Goal: Answer question/provide support

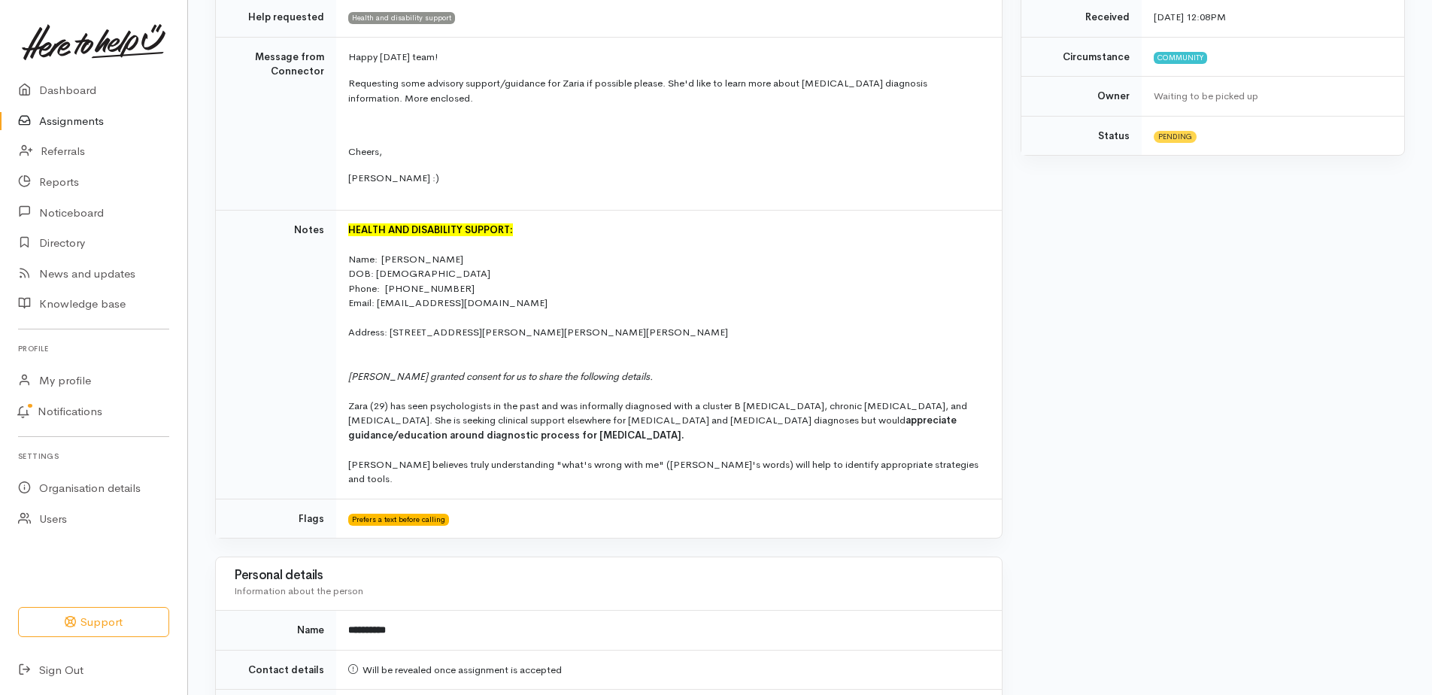
scroll to position [451, 0]
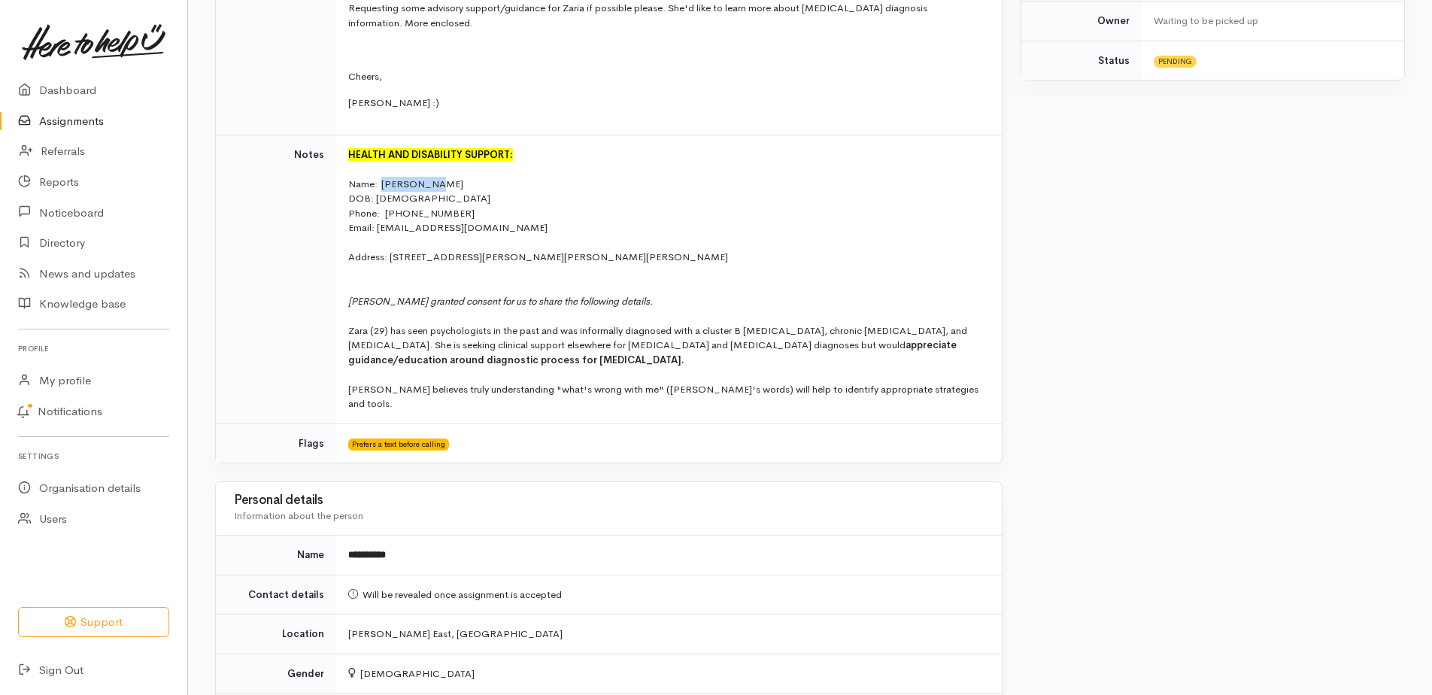
drag, startPoint x: 429, startPoint y: 187, endPoint x: 381, endPoint y: 187, distance: 47.4
click at [381, 187] on div "Name:  [PERSON_NAME]" at bounding box center [665, 184] width 635 height 15
copy div "[PERSON_NAME]"
click at [300, 138] on td "Notes" at bounding box center [276, 279] width 120 height 289
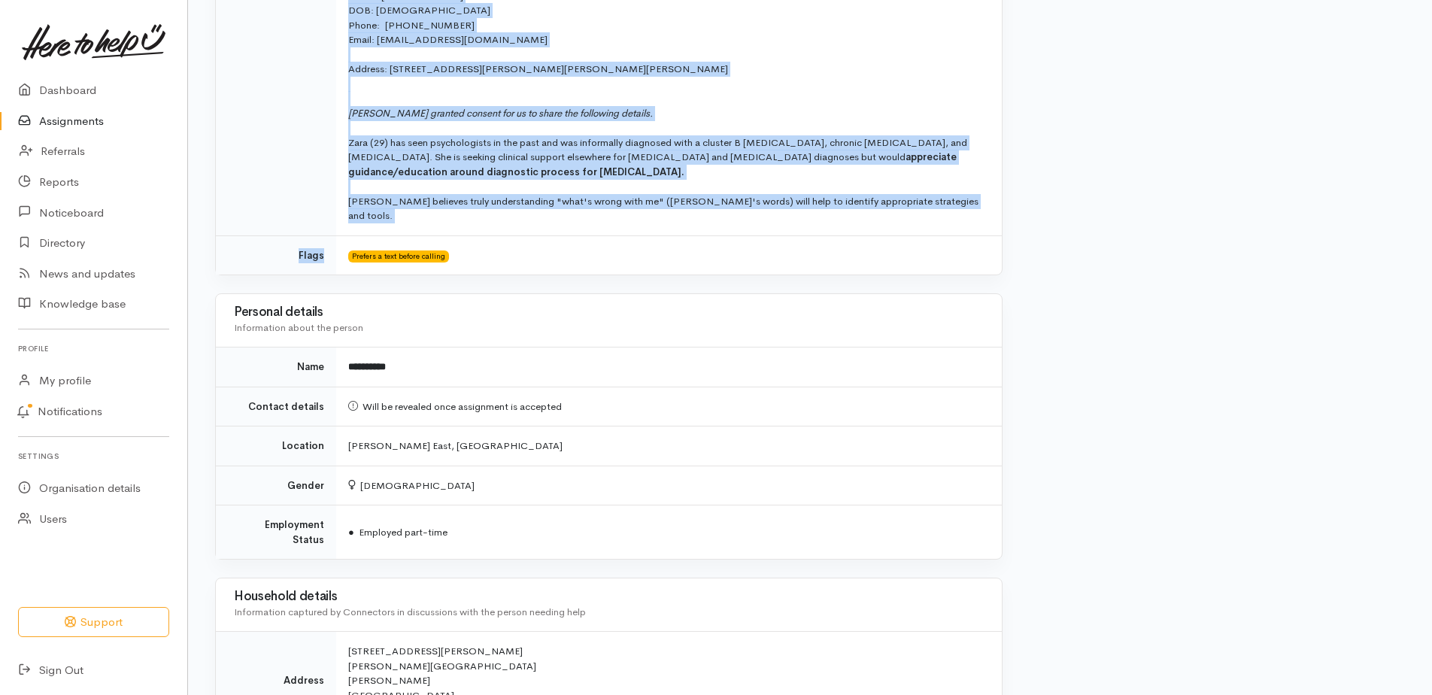
scroll to position [677, 0]
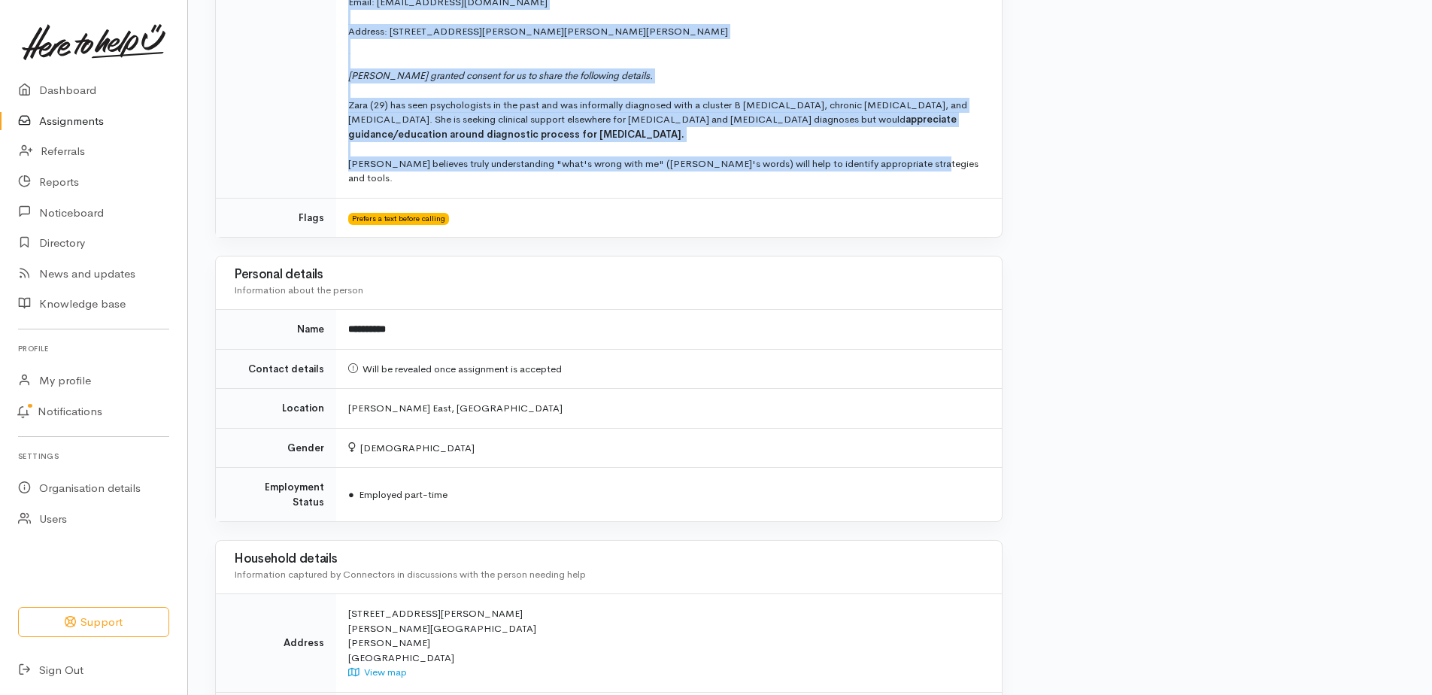
drag, startPoint x: 253, startPoint y: 209, endPoint x: 910, endPoint y: 163, distance: 658.1
copy tbody "Message from Connector Happy [DATE] team! Requesting some advisory support/guid…"
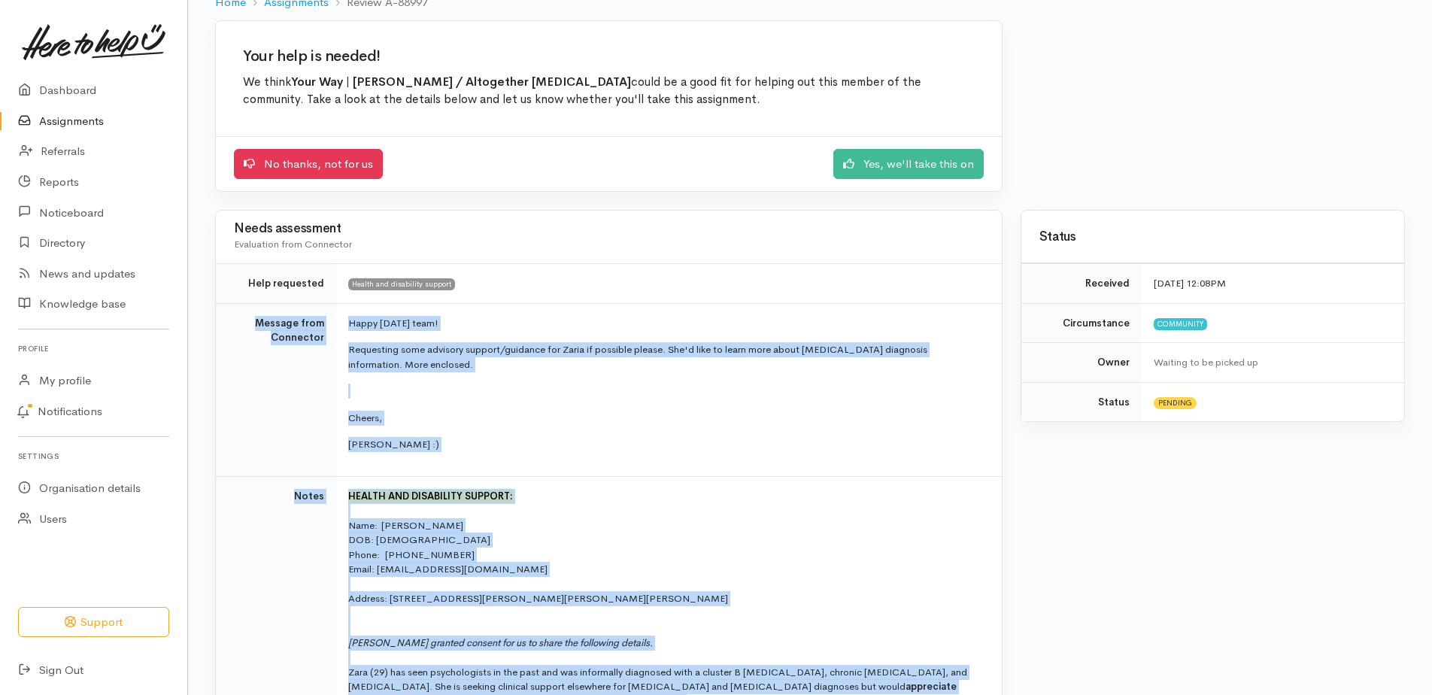
scroll to position [0, 0]
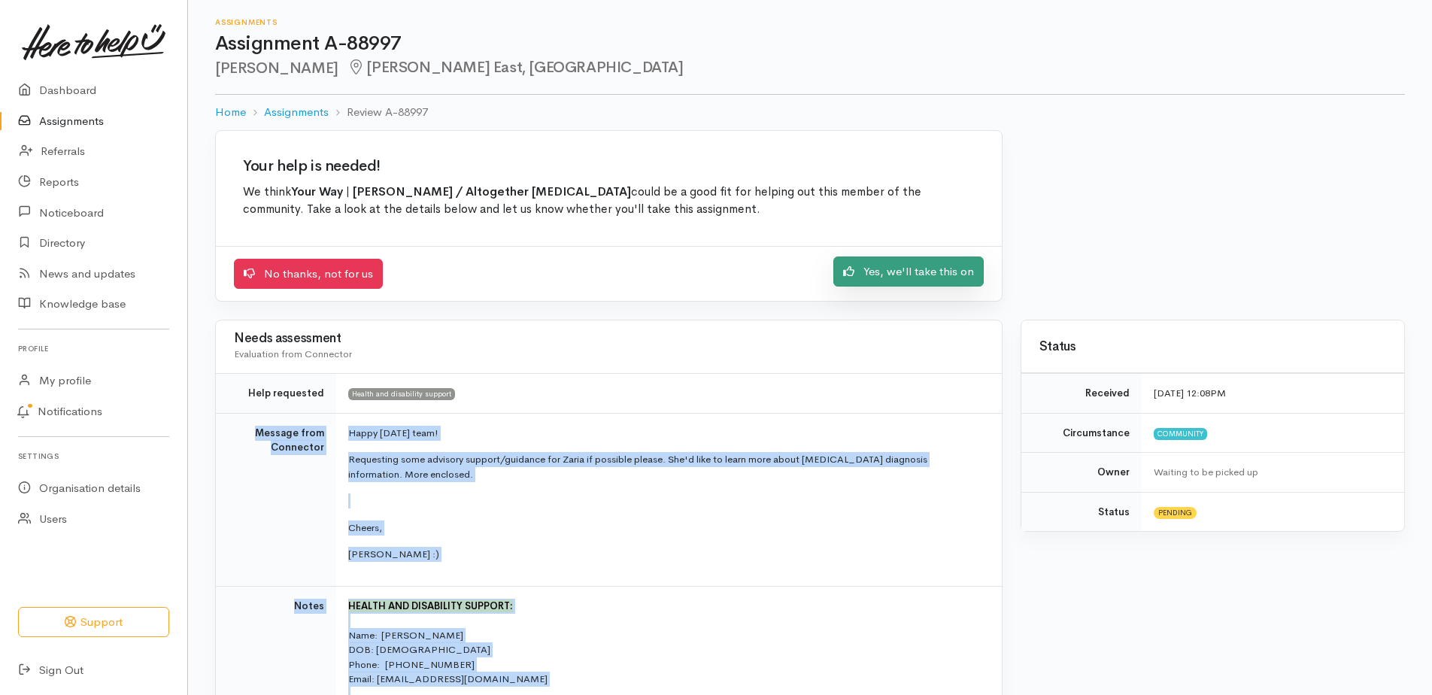
click at [908, 269] on link "Yes, we'll take this on" at bounding box center [908, 271] width 150 height 31
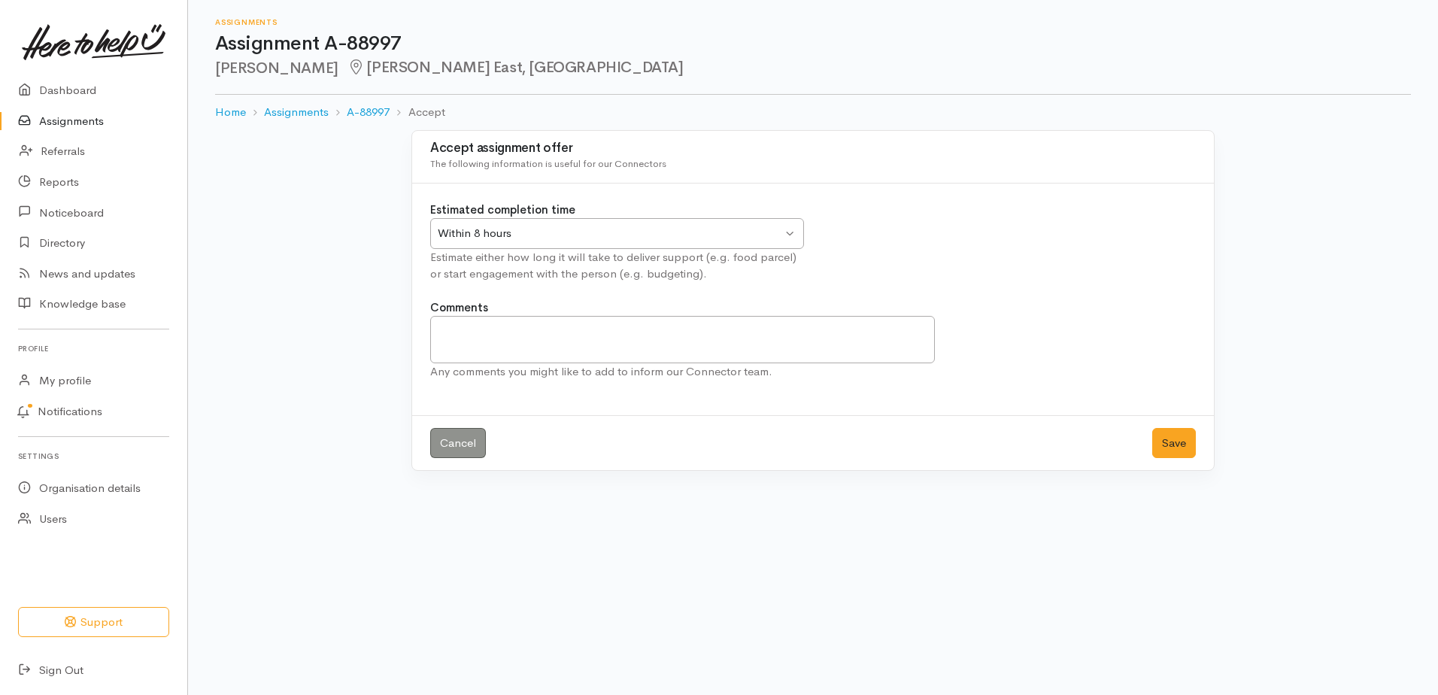
click at [551, 241] on div "Within 8 hours Within 8 hours" at bounding box center [617, 233] width 374 height 31
click at [1156, 446] on button "Save" at bounding box center [1174, 443] width 44 height 31
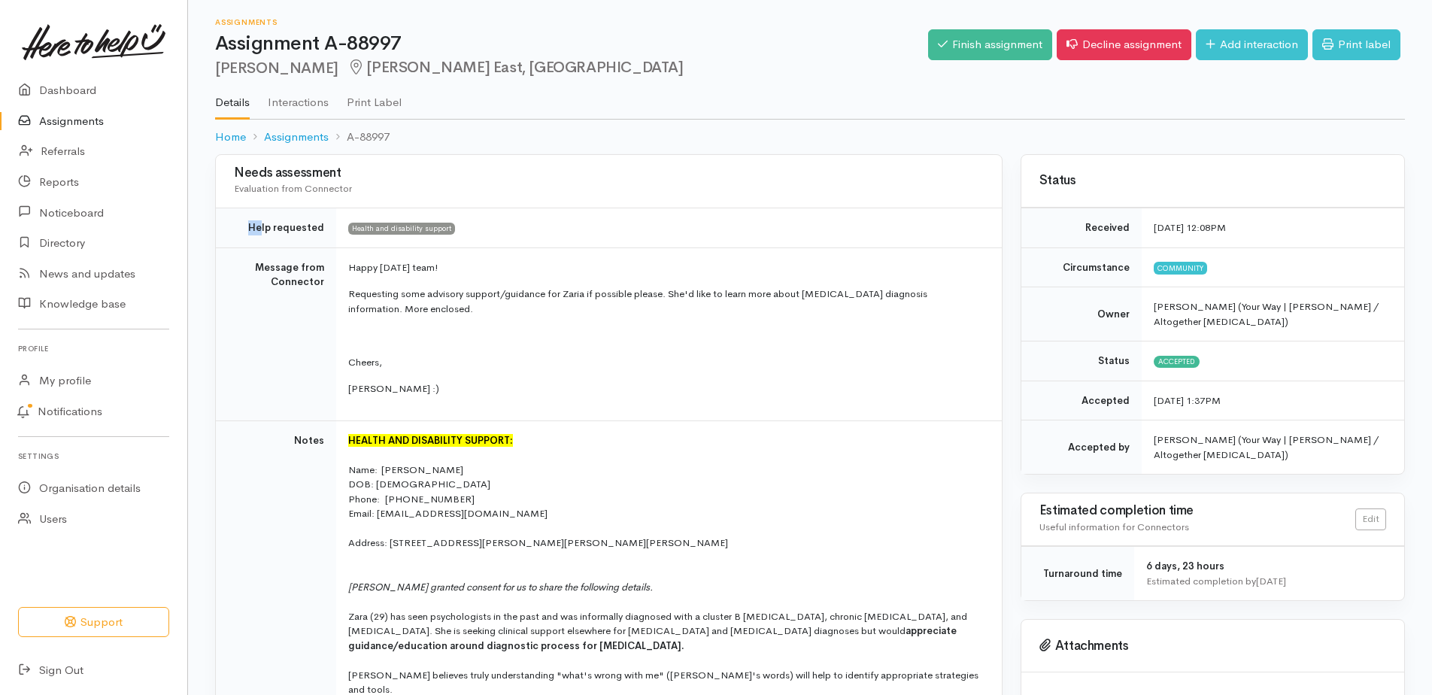
drag, startPoint x: 253, startPoint y: 226, endPoint x: 266, endPoint y: 227, distance: 12.8
click at [266, 227] on td "Help requested" at bounding box center [276, 228] width 120 height 40
drag, startPoint x: 266, startPoint y: 227, endPoint x: 370, endPoint y: 271, distance: 112.6
click at [375, 271] on p "Happy Friday team!" at bounding box center [665, 267] width 635 height 15
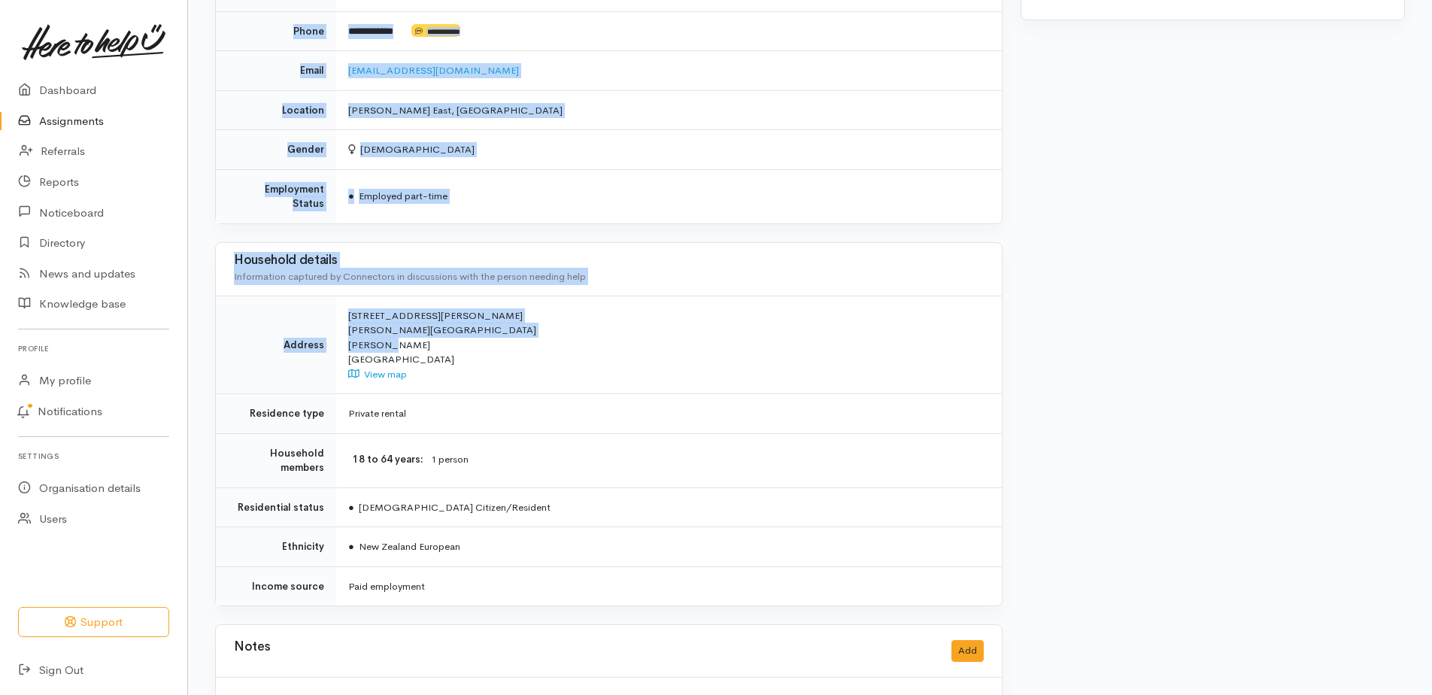
scroll to position [884, 0]
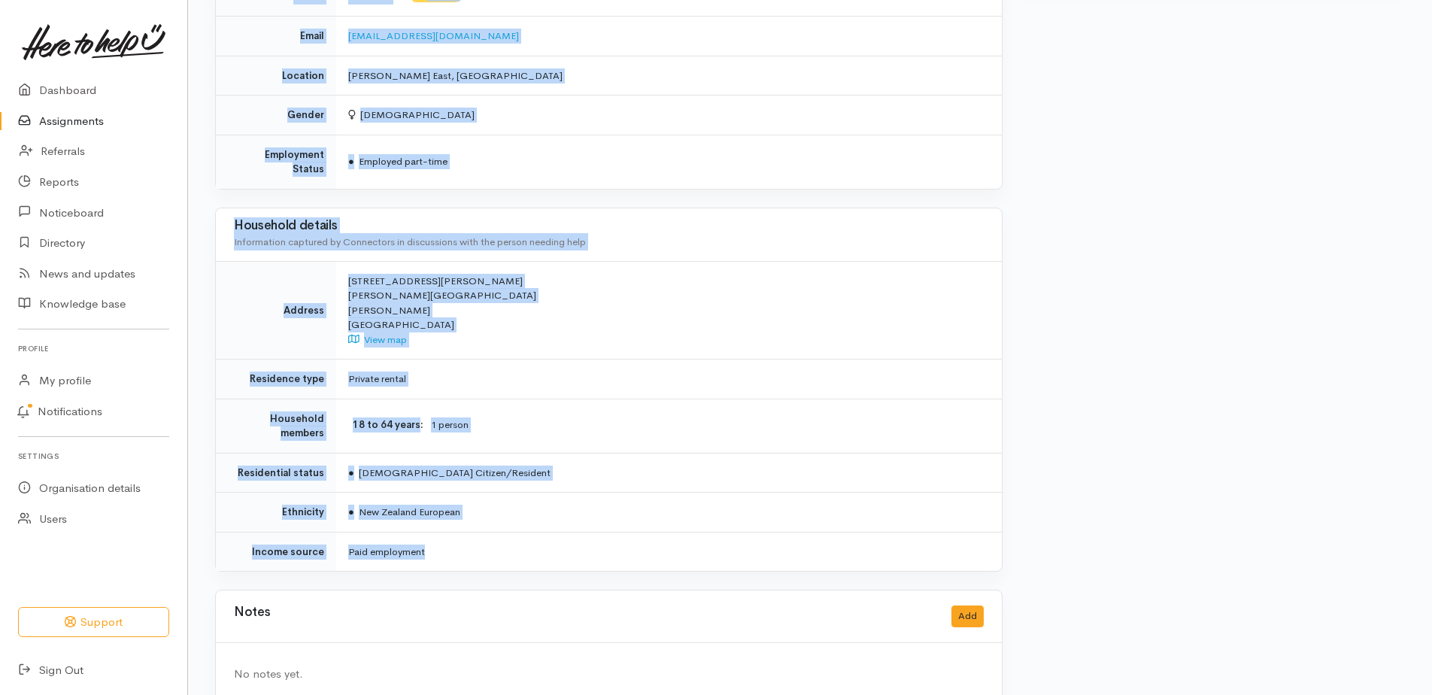
drag, startPoint x: 300, startPoint y: 270, endPoint x: 432, endPoint y: 525, distance: 287.2
copy div "Message from Connector Happy Friday team! Requesting some advisory support/guid…"
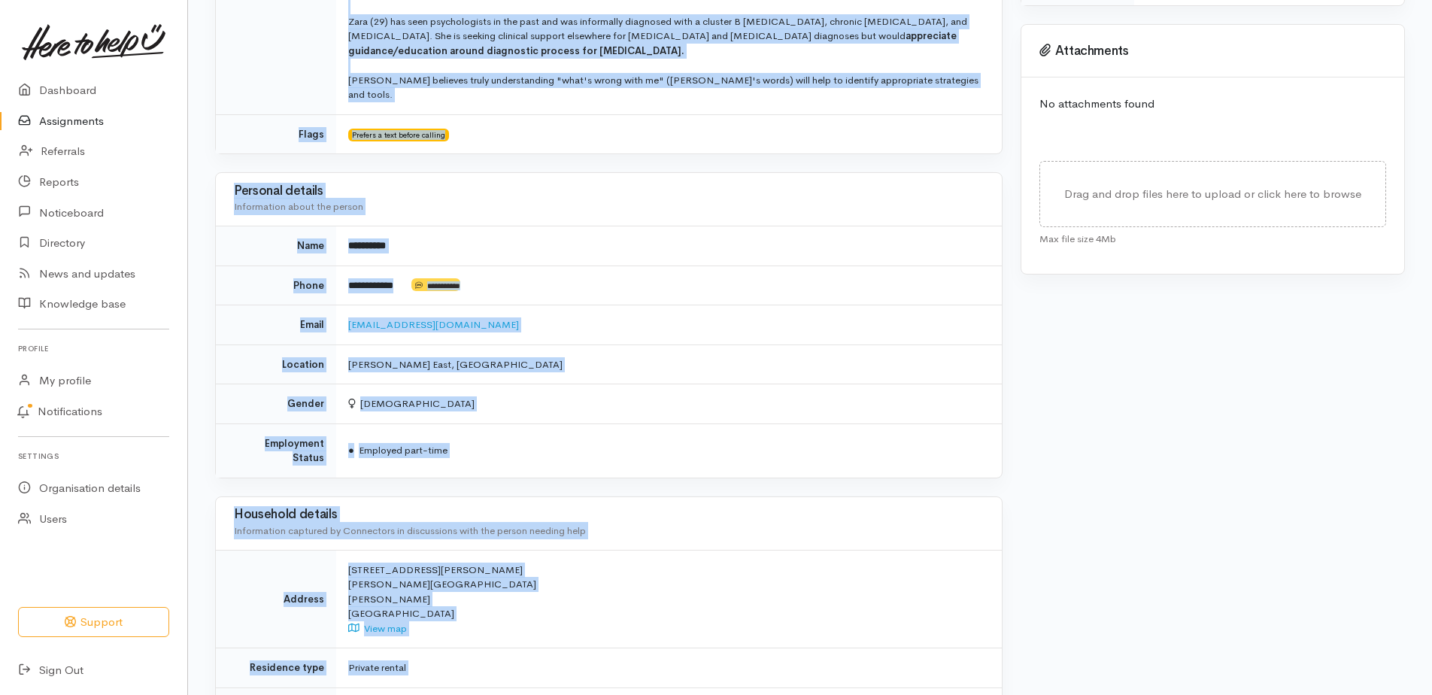
scroll to position [583, 0]
